Goal: Task Accomplishment & Management: Use online tool/utility

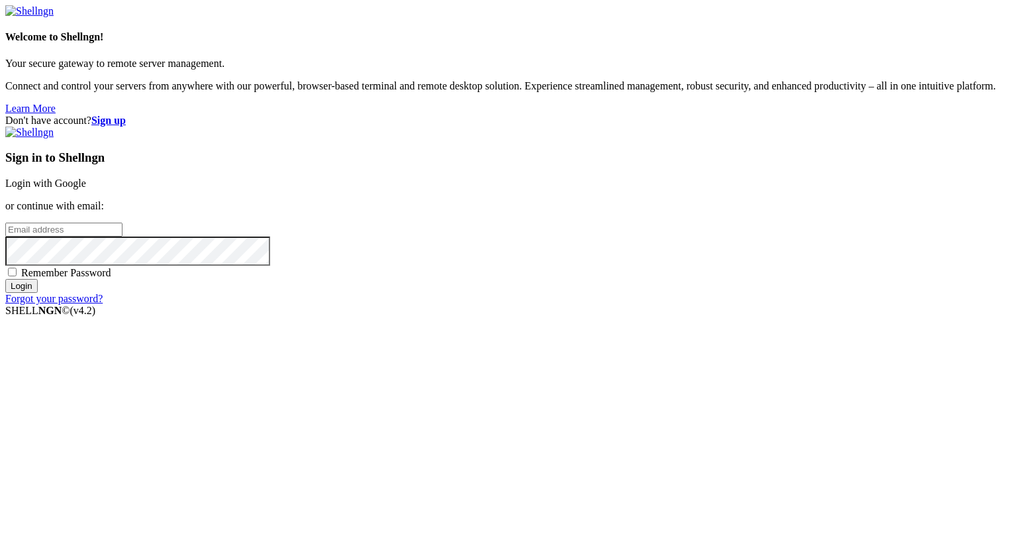
type input "[PERSON_NAME][EMAIL_ADDRESS][DOMAIN_NAME]"
click at [38, 293] on input "Login" at bounding box center [21, 286] width 32 height 14
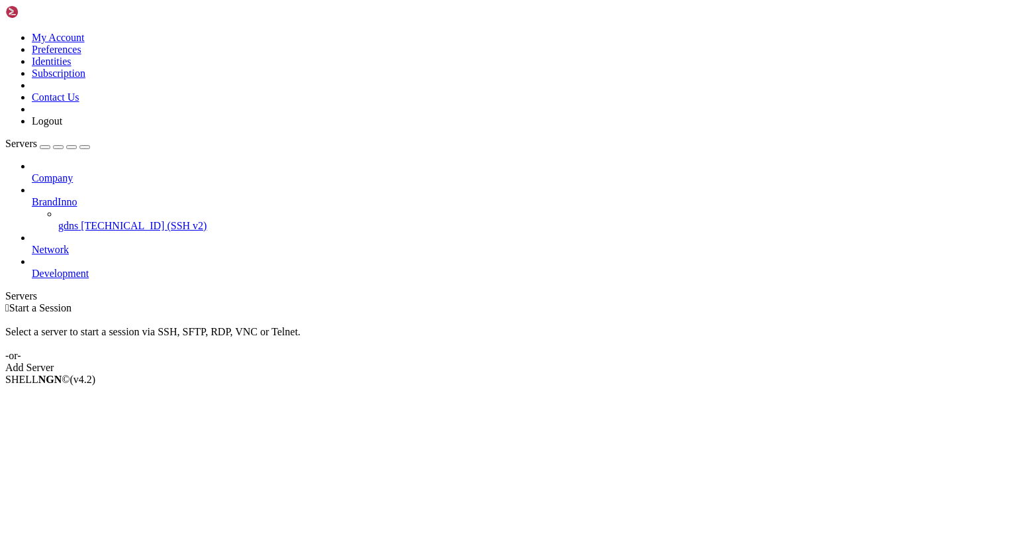
click at [78, 220] on span "gdns" at bounding box center [68, 225] width 20 height 11
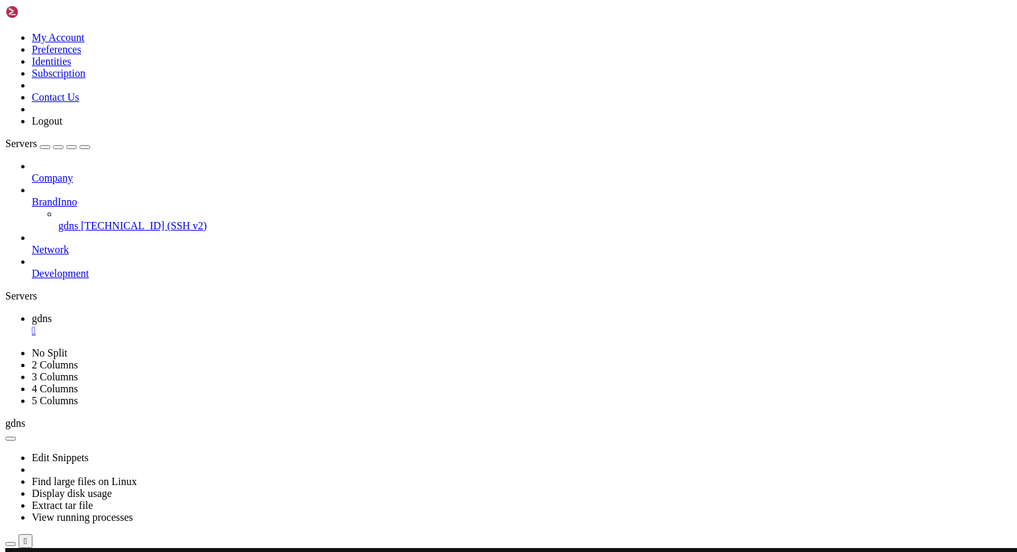
scroll to position [46889, 0]
drag, startPoint x: 10, startPoint y: 941, endPoint x: 44, endPoint y: 943, distance: 33.9
drag, startPoint x: 68, startPoint y: 943, endPoint x: 12, endPoint y: 938, distance: 56.5
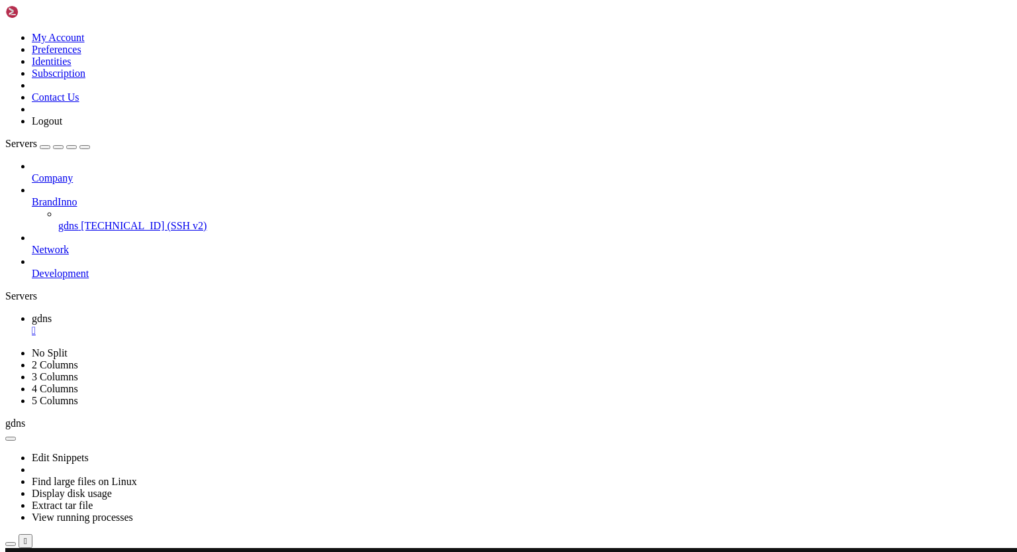
click at [32, 196] on icon at bounding box center [32, 196] width 0 height 0
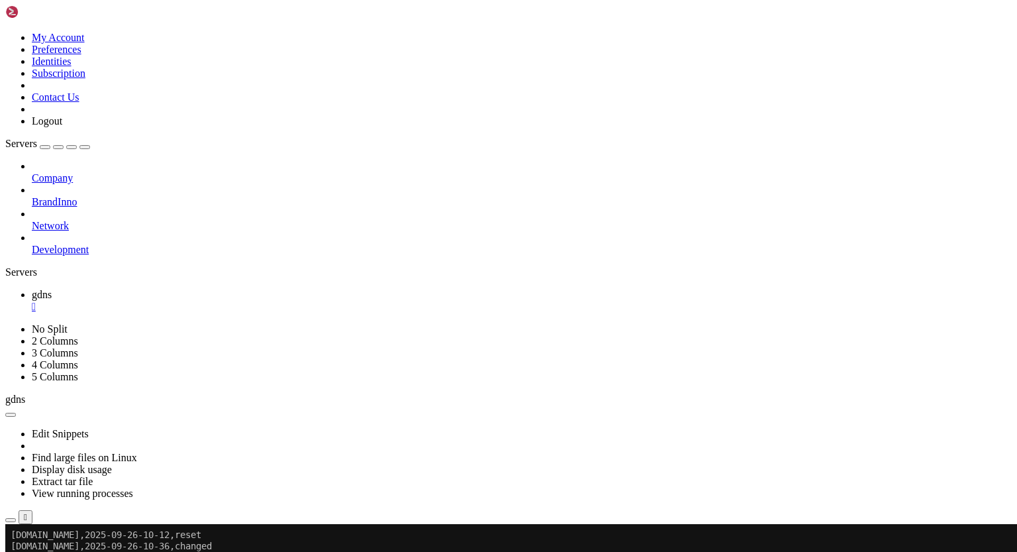
click at [221, 301] on div "" at bounding box center [522, 307] width 980 height 12
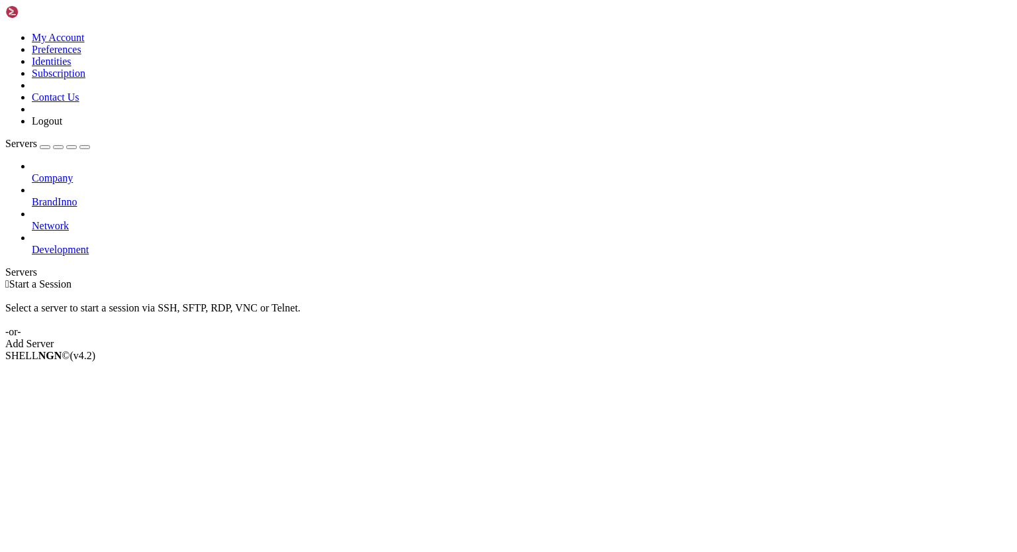
click at [32, 244] on icon at bounding box center [32, 244] width 0 height 0
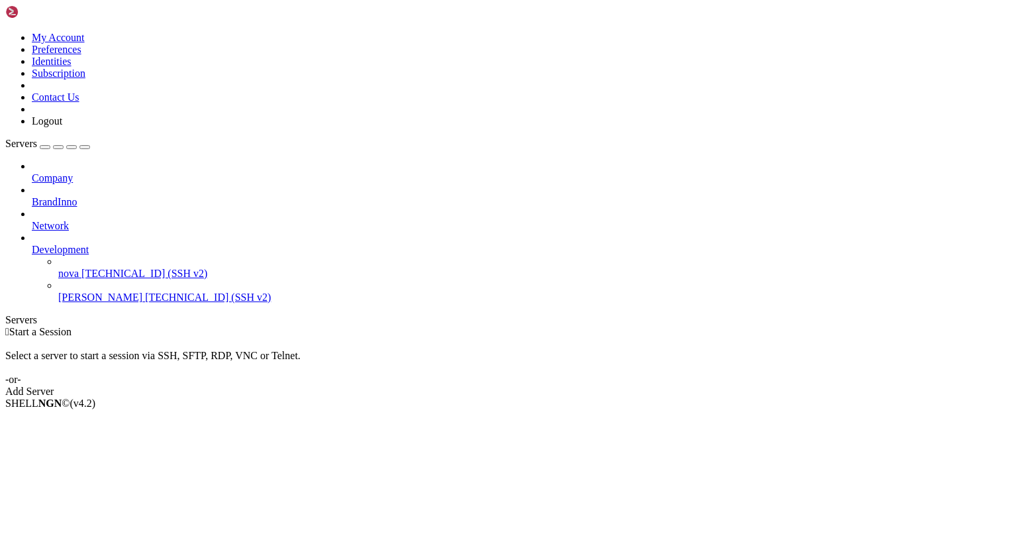
click at [32, 244] on icon at bounding box center [32, 244] width 0 height 0
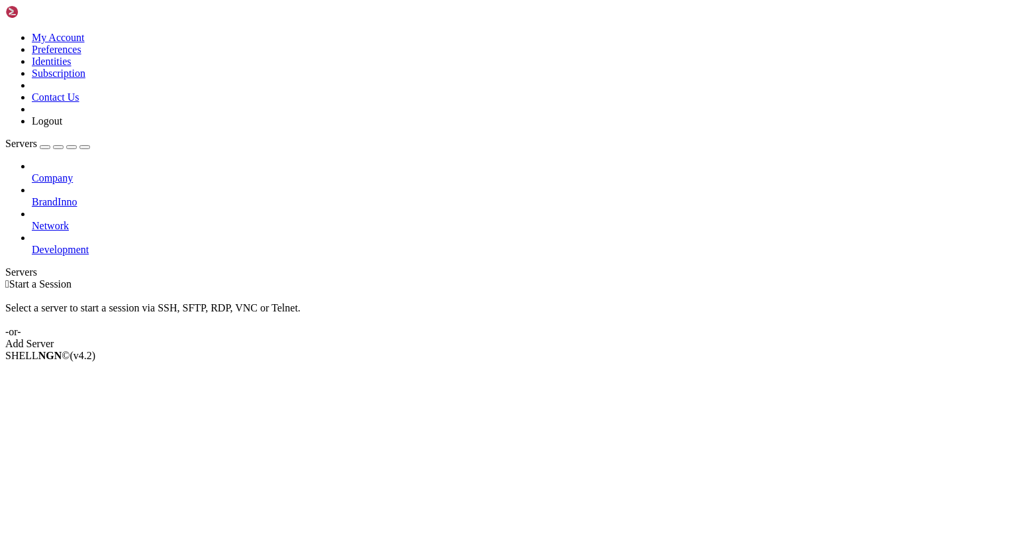
click at [32, 196] on icon at bounding box center [32, 196] width 0 height 0
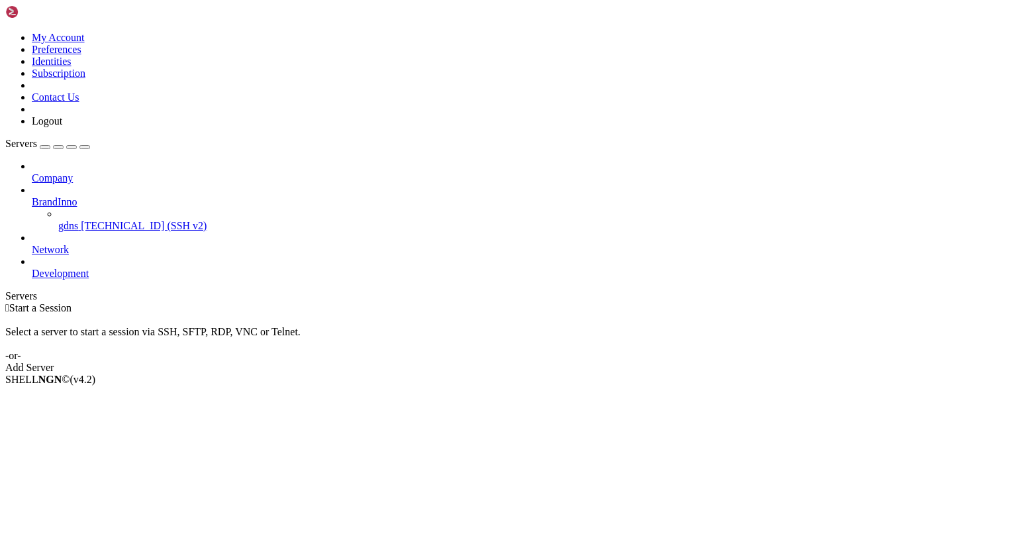
click at [32, 196] on icon at bounding box center [32, 196] width 0 height 0
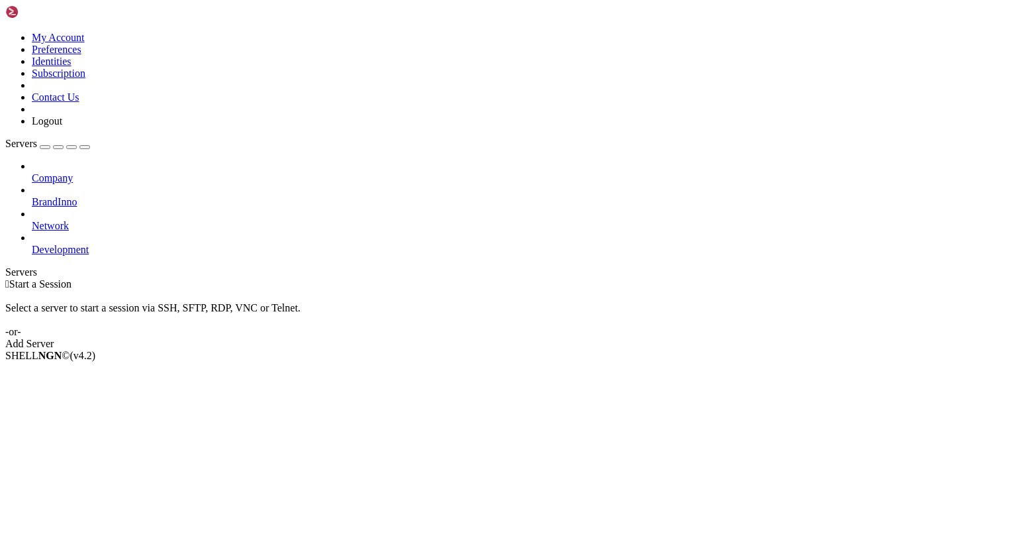
click at [32, 172] on icon at bounding box center [32, 172] width 0 height 0
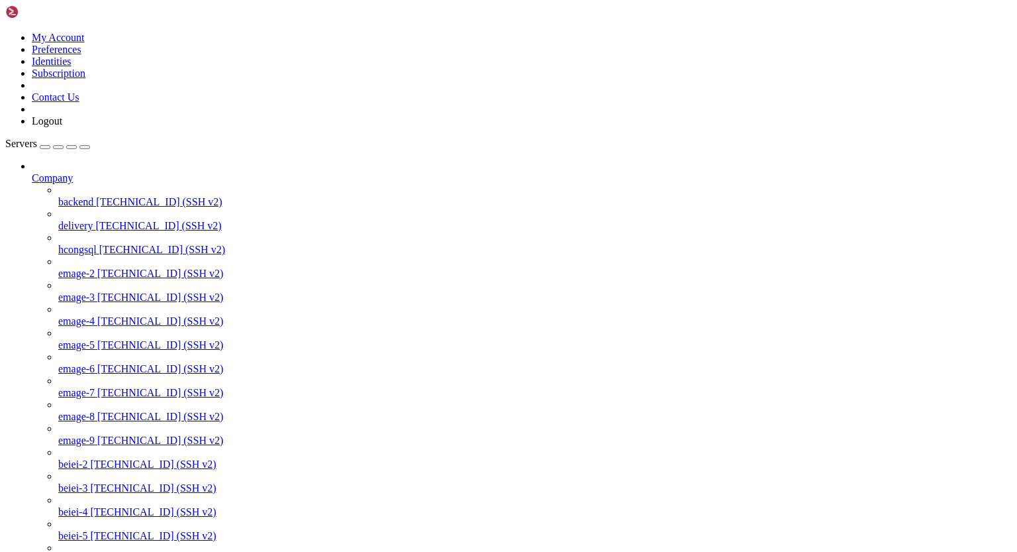
click at [108, 196] on span "[TECHNICAL_ID] (SSH v2)" at bounding box center [159, 201] width 126 height 11
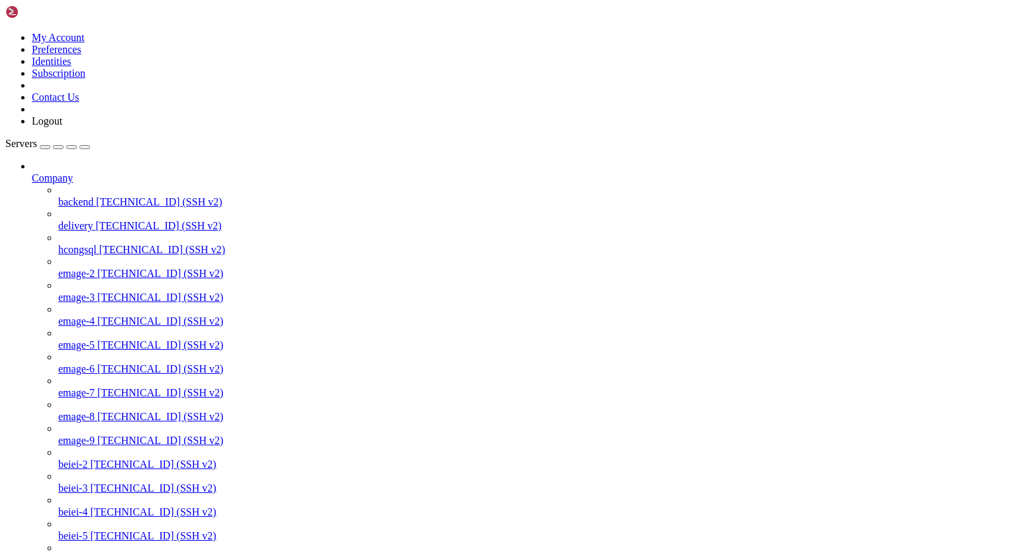
type input "/var/www/html/html_made_emage"
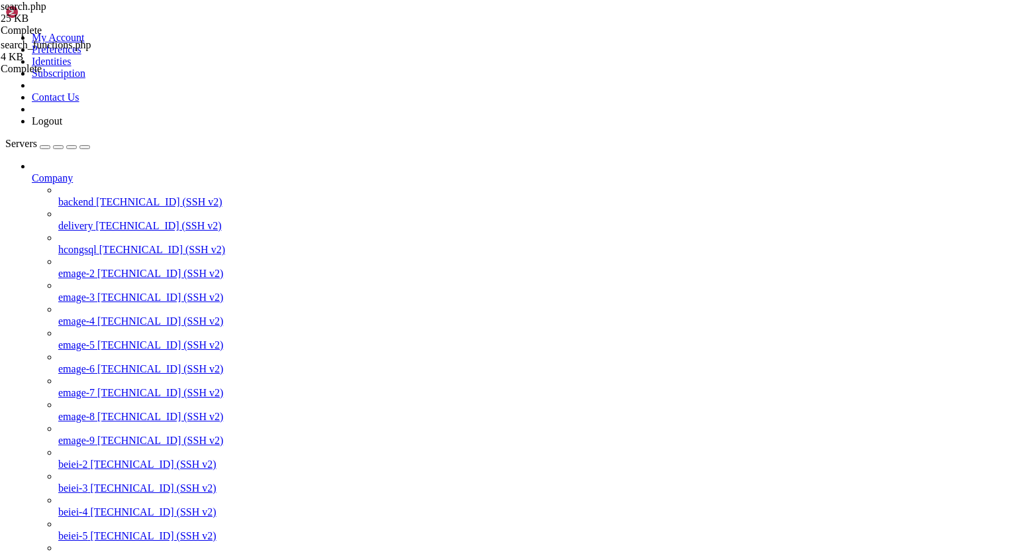
drag, startPoint x: 375, startPoint y: 46, endPoint x: 159, endPoint y: 46, distance: 215.8
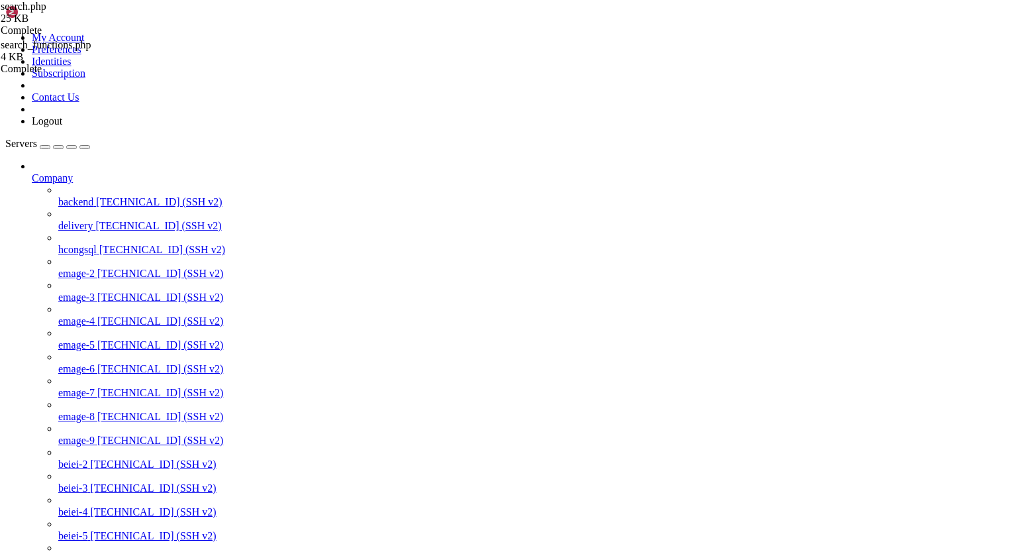
scroll to position [124, 0]
drag, startPoint x: 416, startPoint y: 47, endPoint x: 192, endPoint y: 48, distance: 223.8
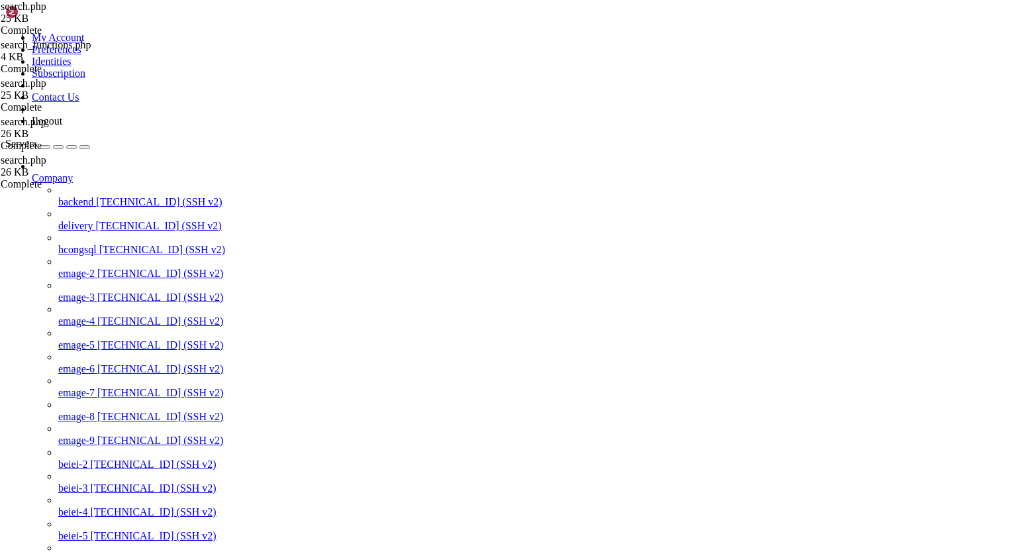
scroll to position [1516, 0]
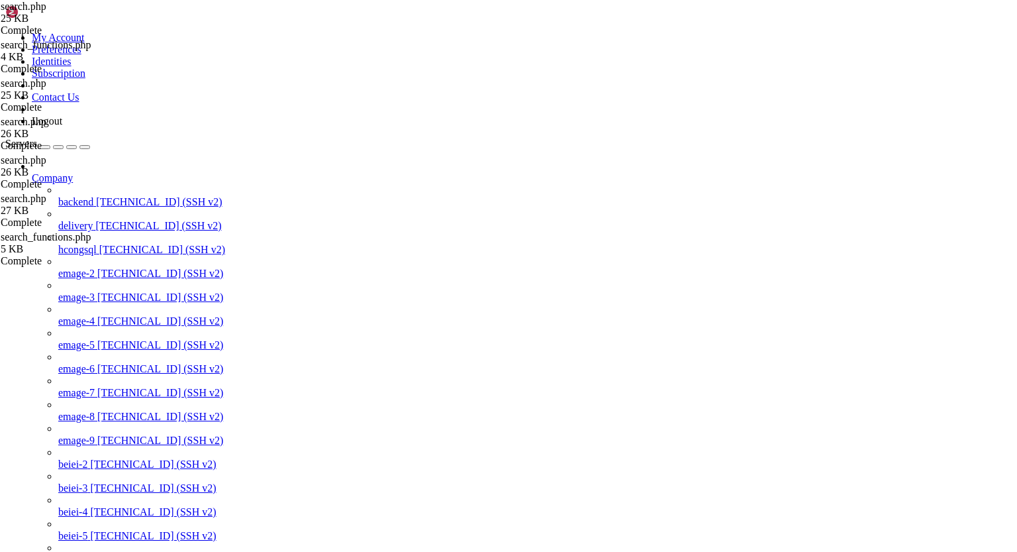
scroll to position [0, 0]
